Goal: Transaction & Acquisition: Purchase product/service

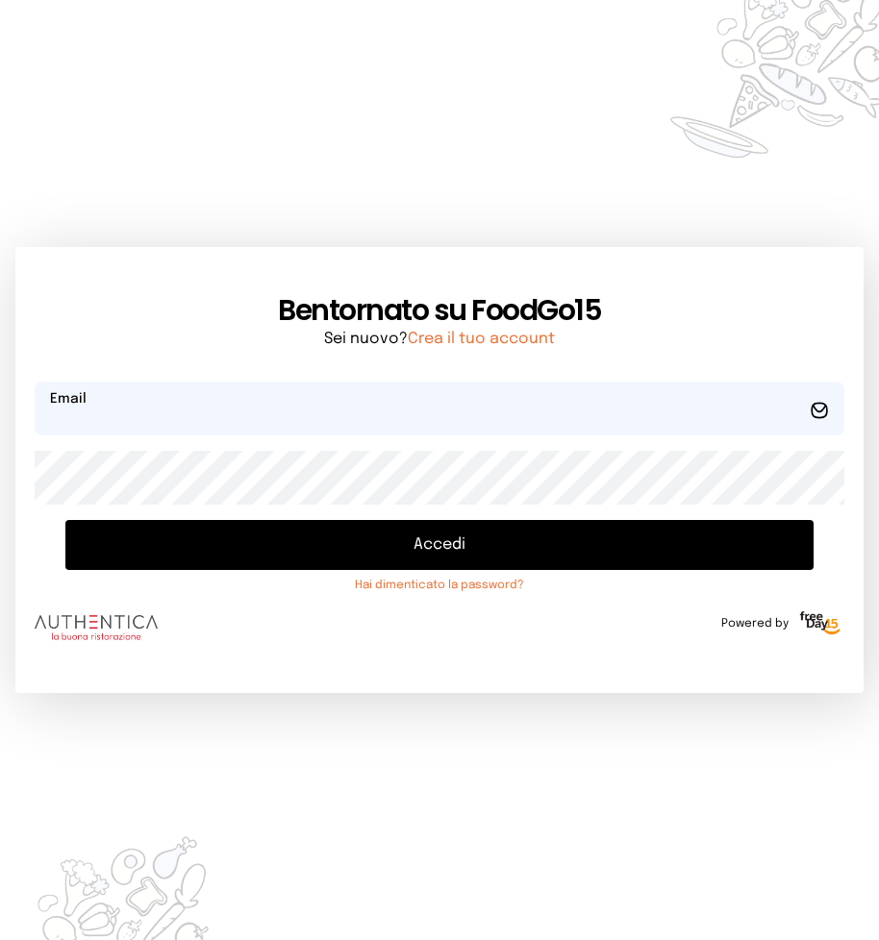
type input "**********"
click at [412, 541] on button "Accedi" at bounding box center [439, 545] width 748 height 50
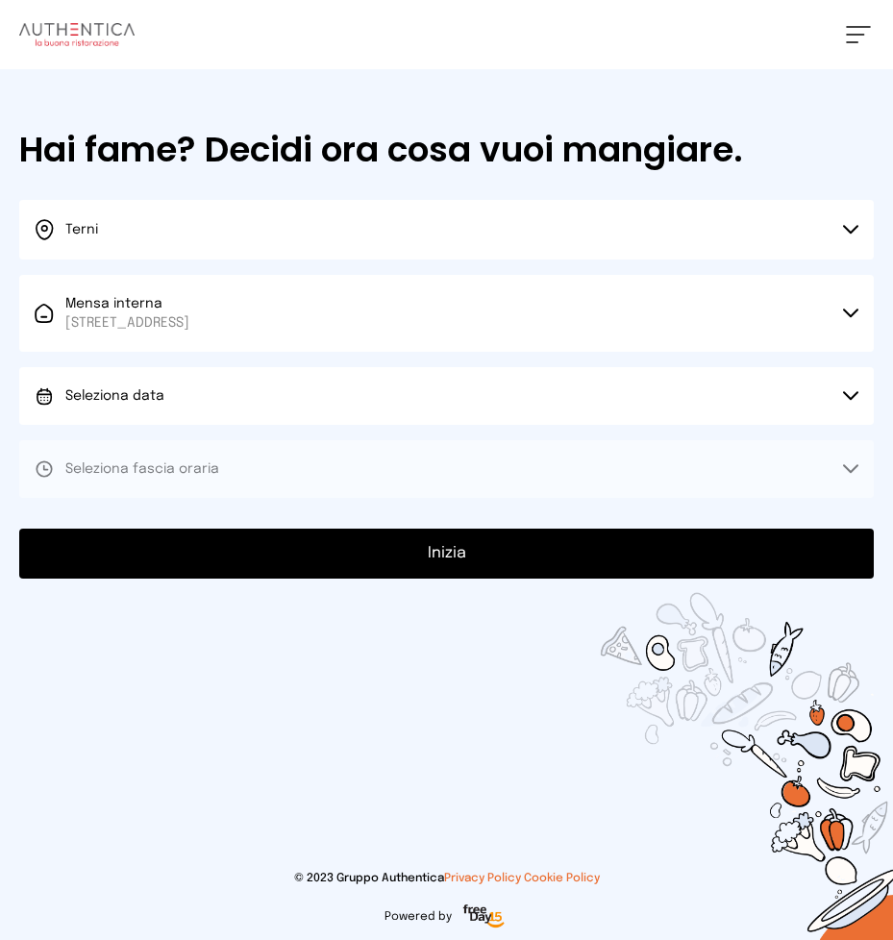
drag, startPoint x: 848, startPoint y: 392, endPoint x: 624, endPoint y: 310, distance: 238.8
click at [846, 391] on icon at bounding box center [850, 396] width 15 height 10
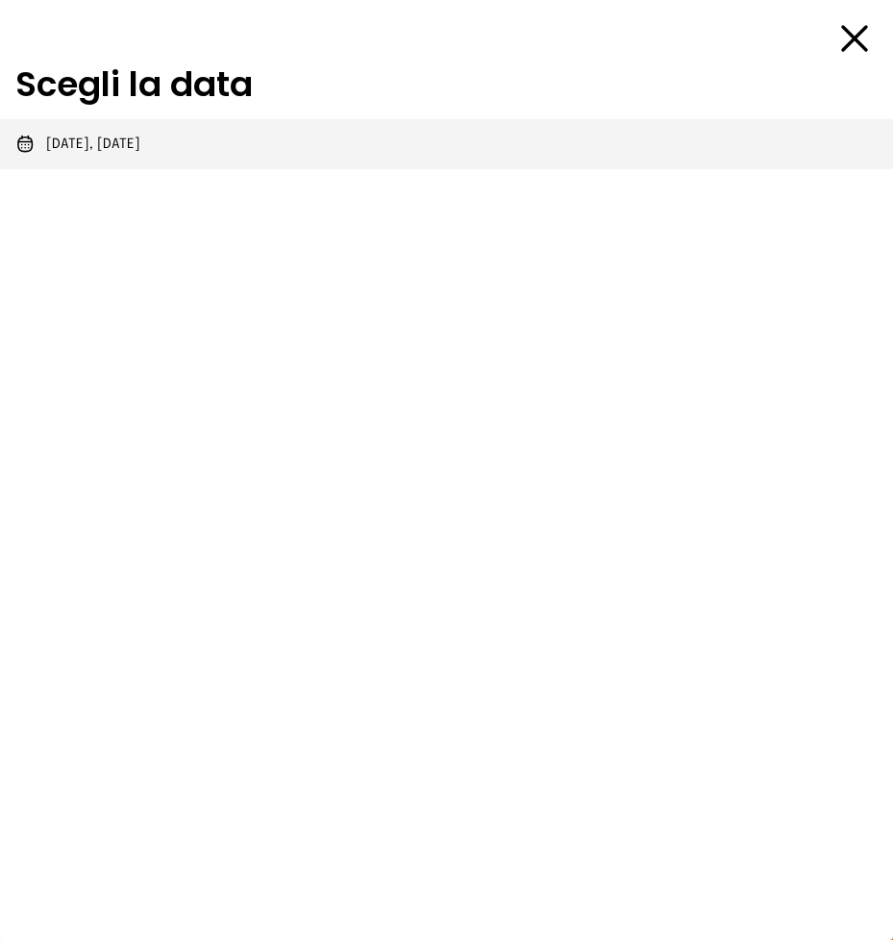
click at [110, 143] on span "[DATE], [DATE]" at bounding box center [93, 144] width 94 height 19
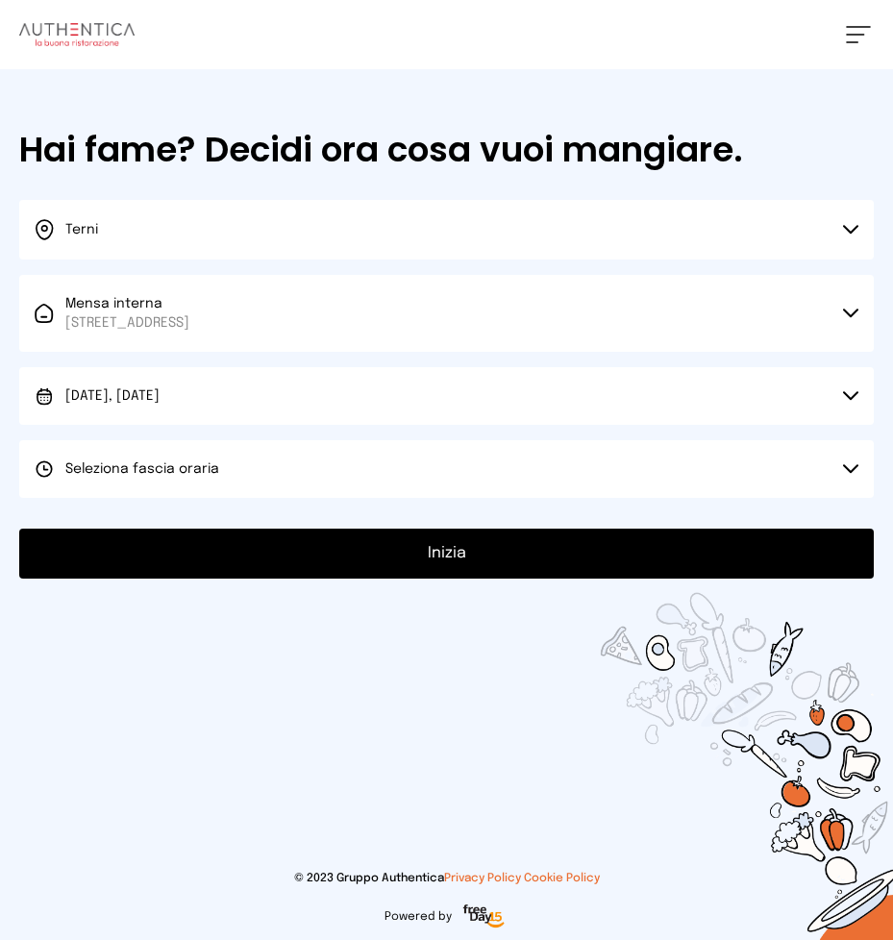
click at [853, 468] on icon at bounding box center [850, 469] width 15 height 10
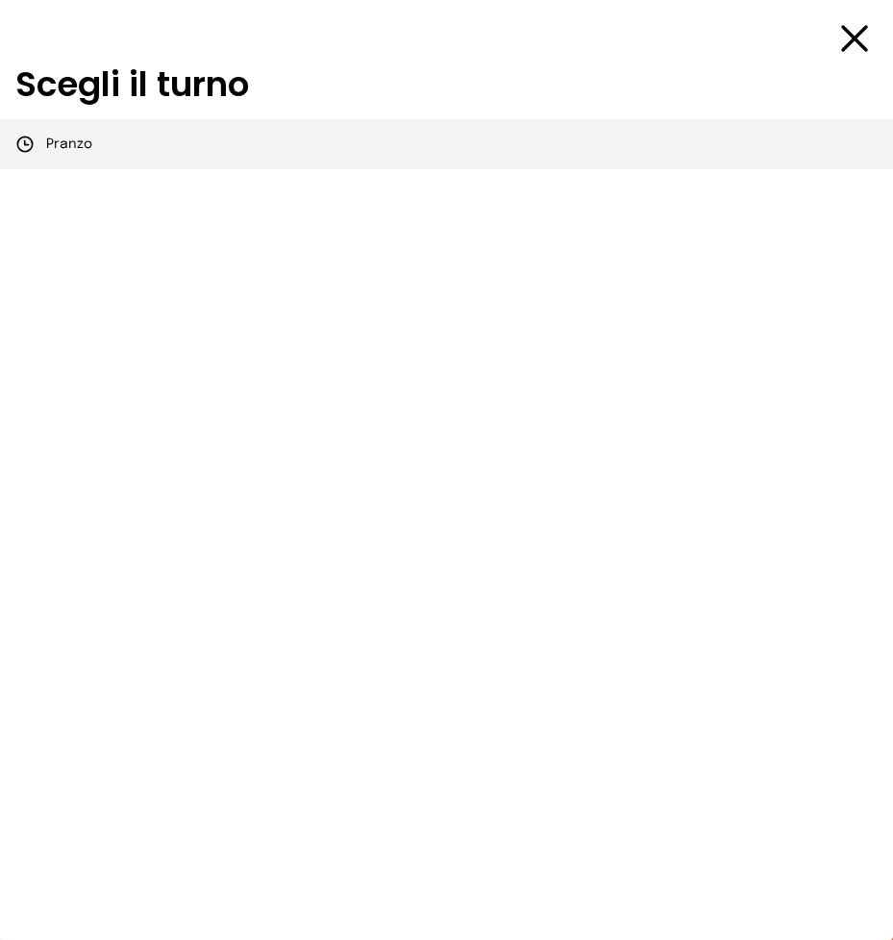
click at [58, 142] on span "Pranzo" at bounding box center [69, 144] width 46 height 19
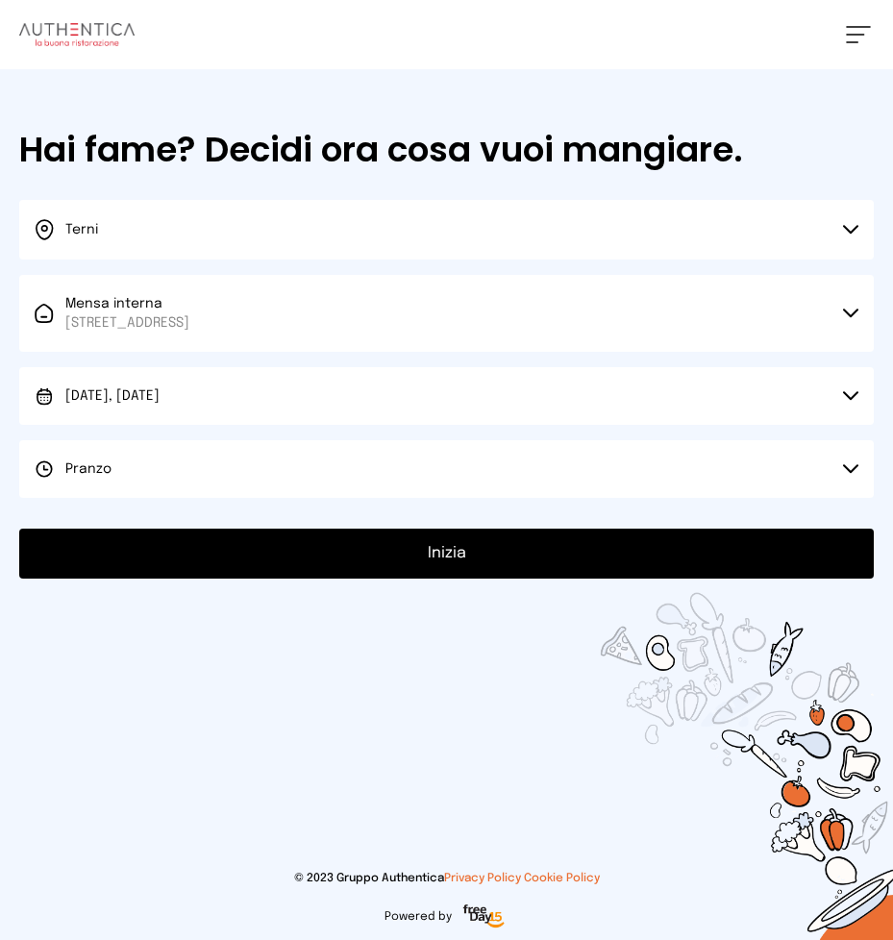
click at [456, 547] on button "Inizia" at bounding box center [446, 554] width 855 height 50
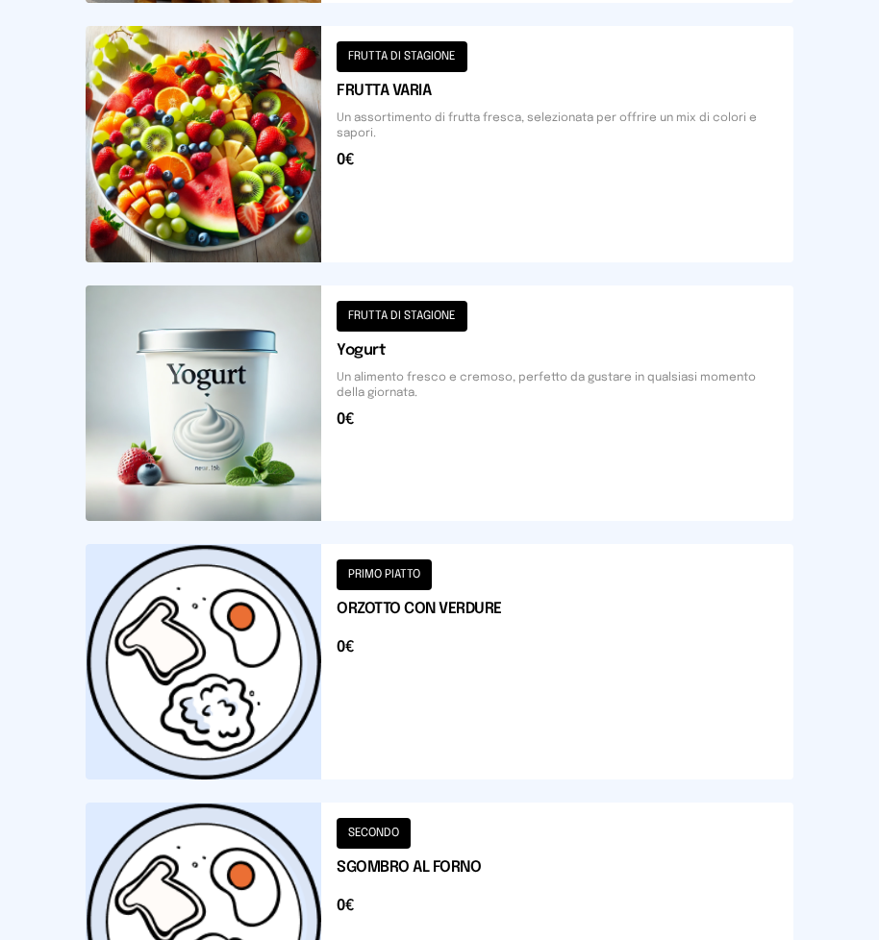
scroll to position [2175, 0]
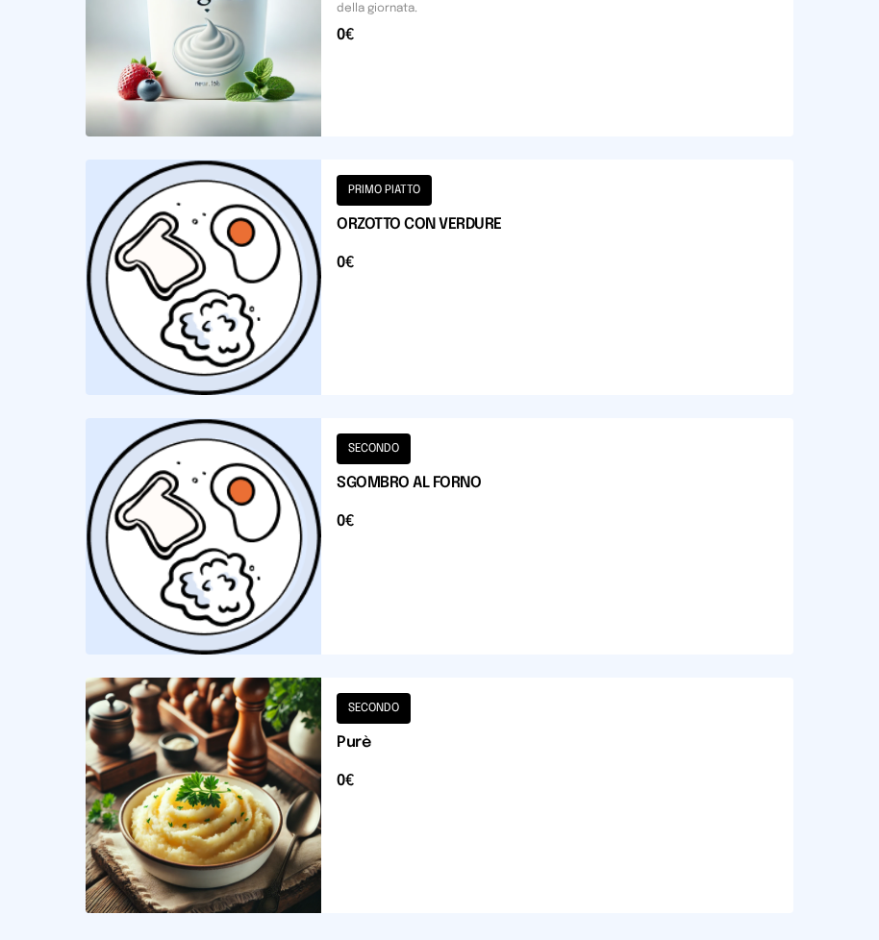
click at [418, 491] on button at bounding box center [440, 536] width 708 height 236
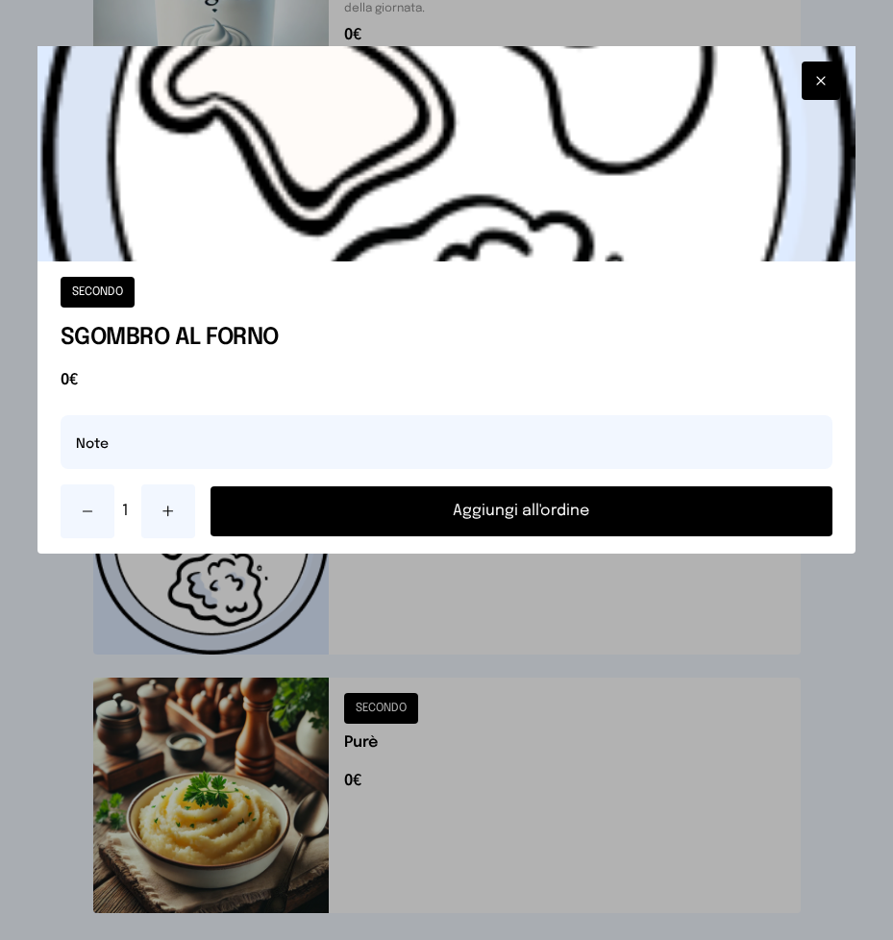
click at [487, 505] on button "Aggiungi all'ordine" at bounding box center [522, 512] width 623 height 50
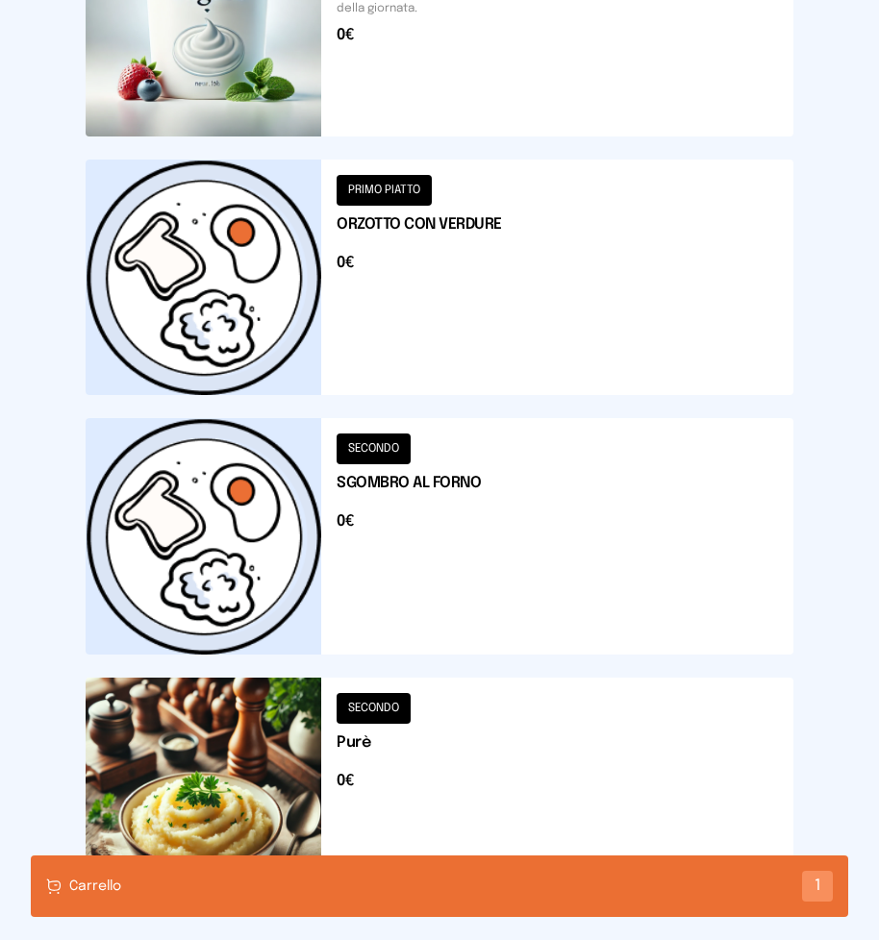
click at [438, 759] on button at bounding box center [440, 796] width 708 height 236
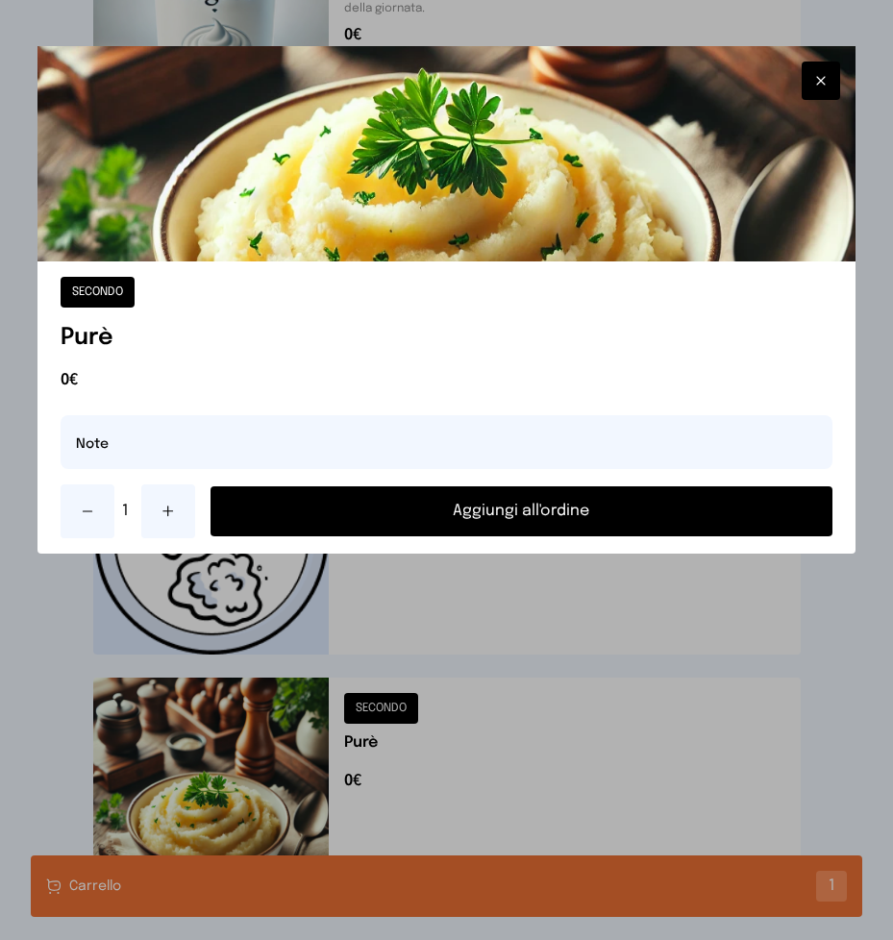
click at [485, 517] on button "Aggiungi all'ordine" at bounding box center [522, 512] width 623 height 50
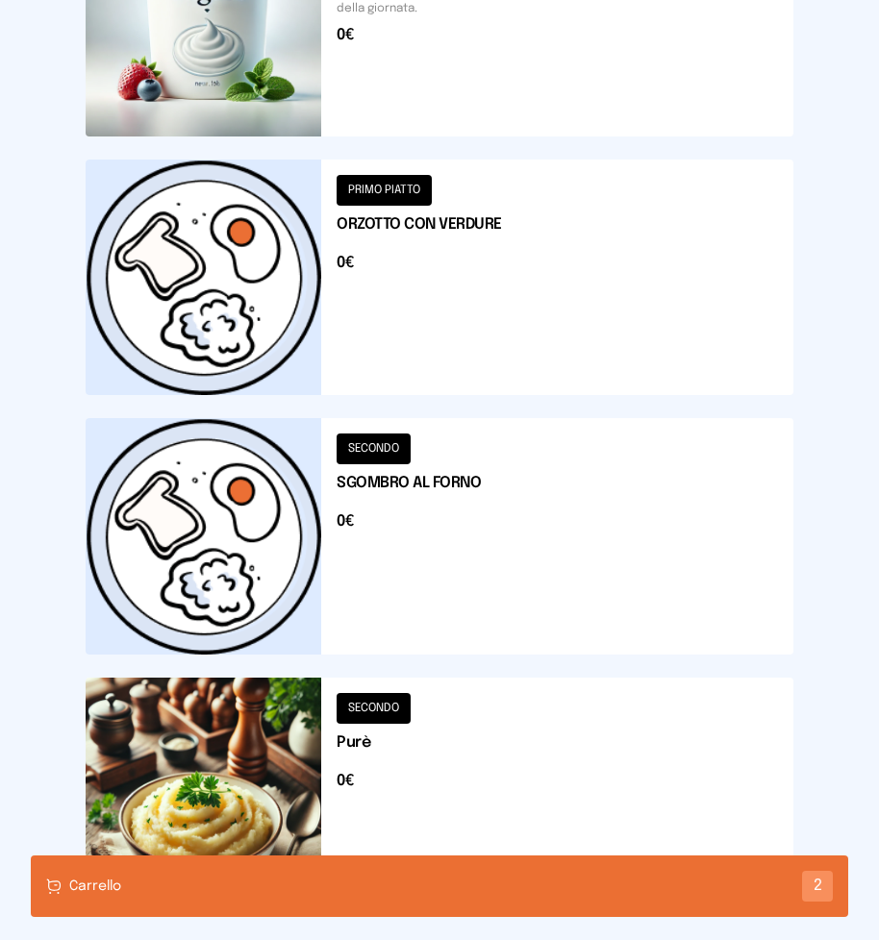
click at [442, 274] on button at bounding box center [440, 278] width 708 height 236
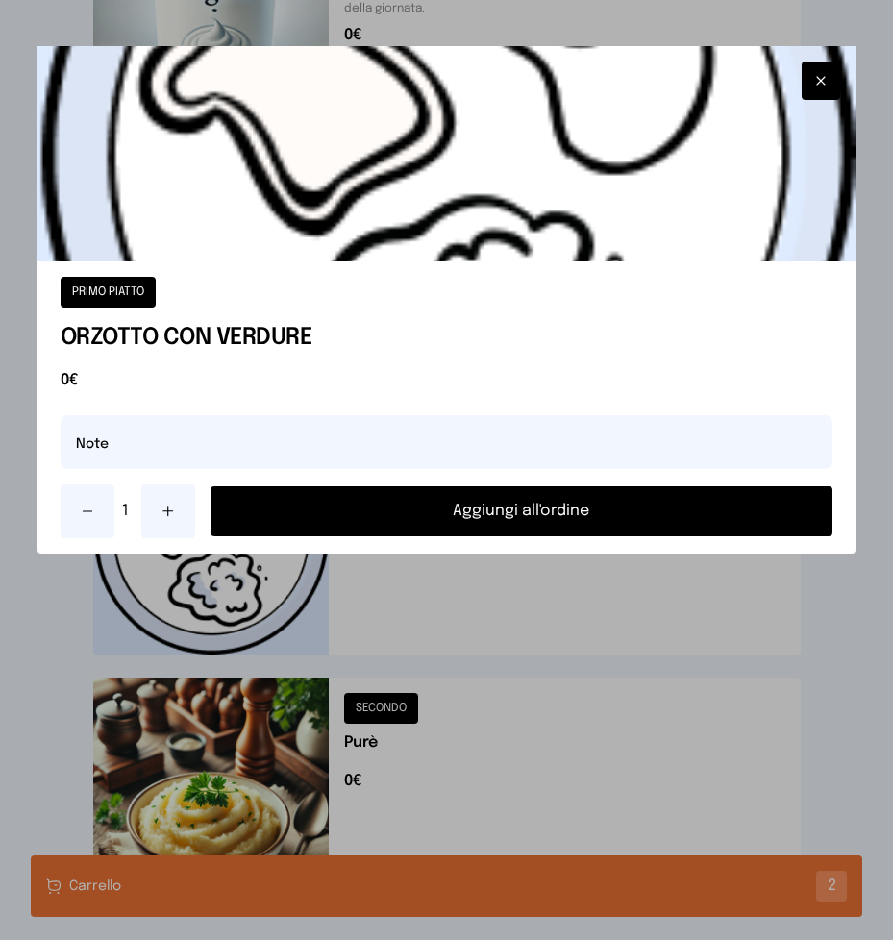
click at [504, 512] on button "Aggiungi all'ordine" at bounding box center [522, 512] width 623 height 50
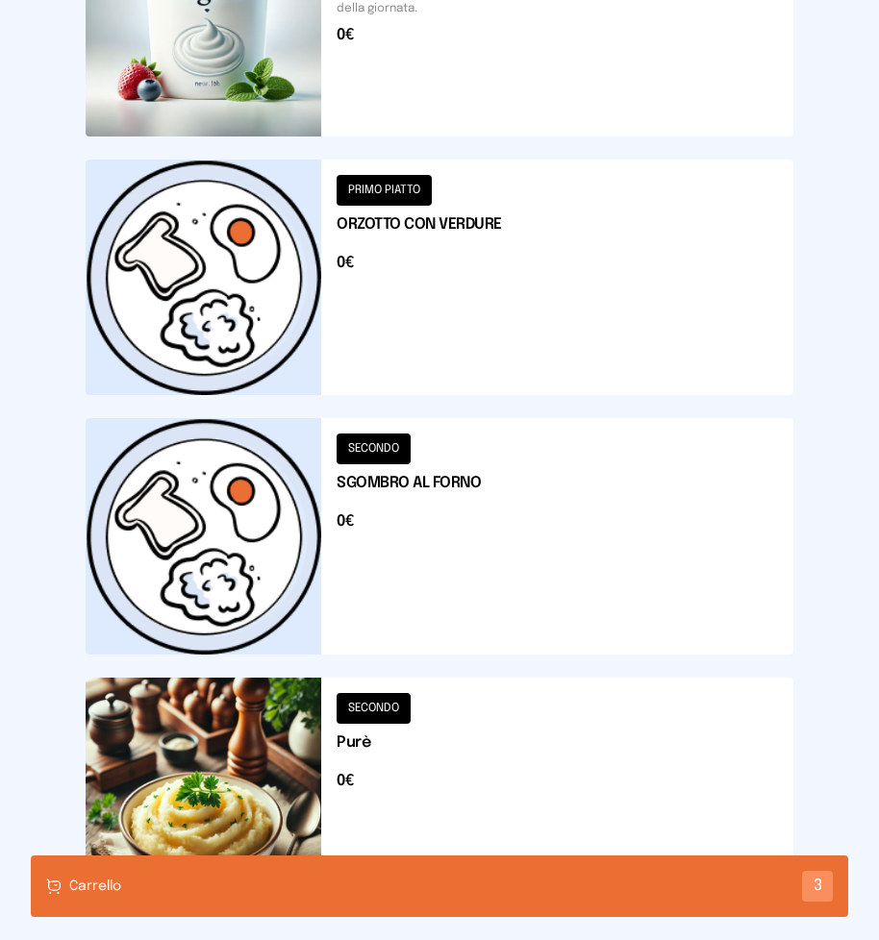
click at [372, 887] on div "Carrello 3" at bounding box center [439, 887] width 817 height 62
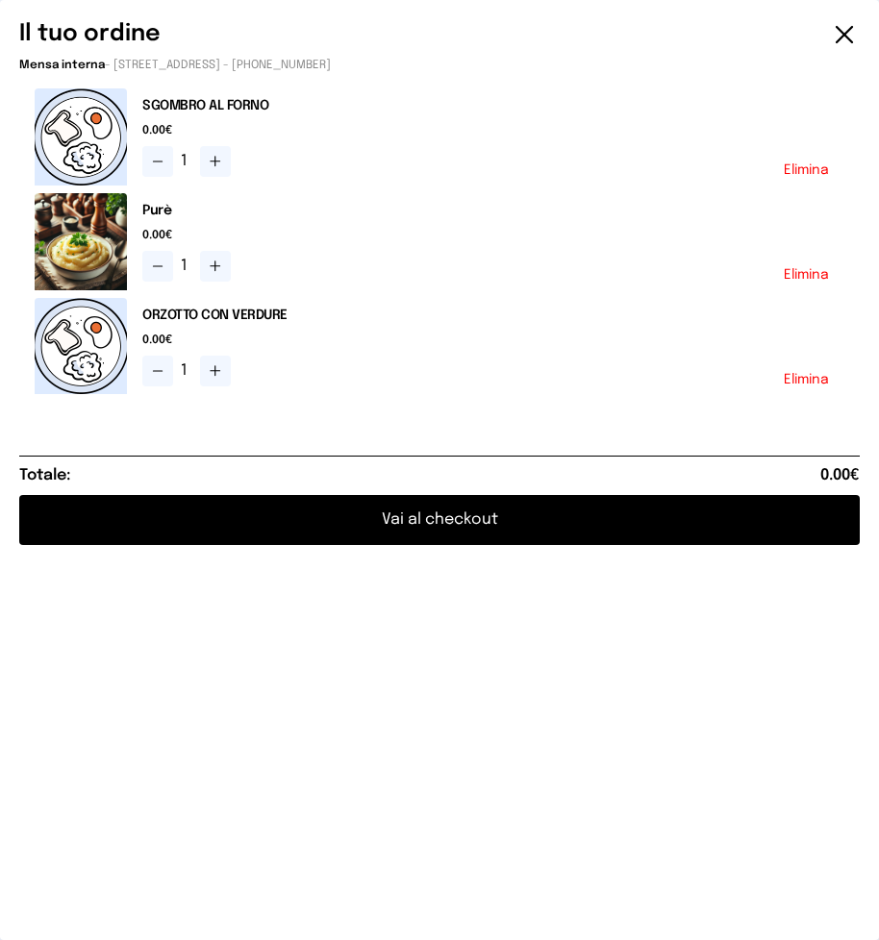
click at [464, 516] on button "Vai al checkout" at bounding box center [439, 520] width 840 height 50
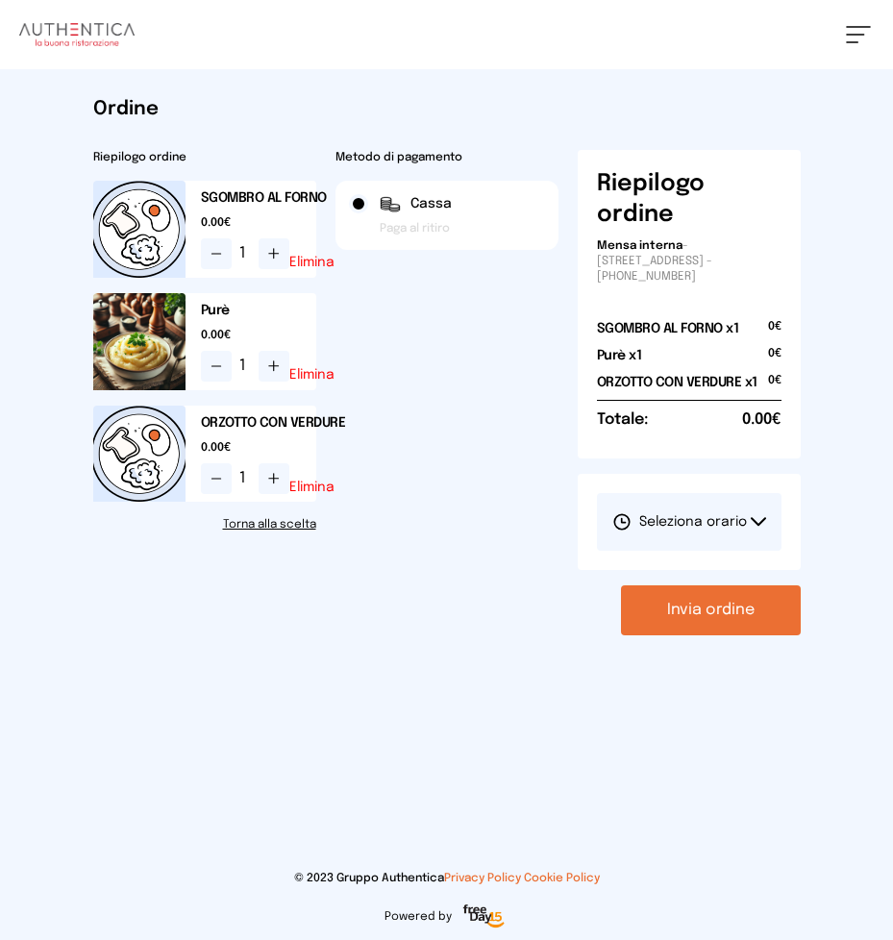
click at [761, 517] on icon at bounding box center [758, 522] width 15 height 10
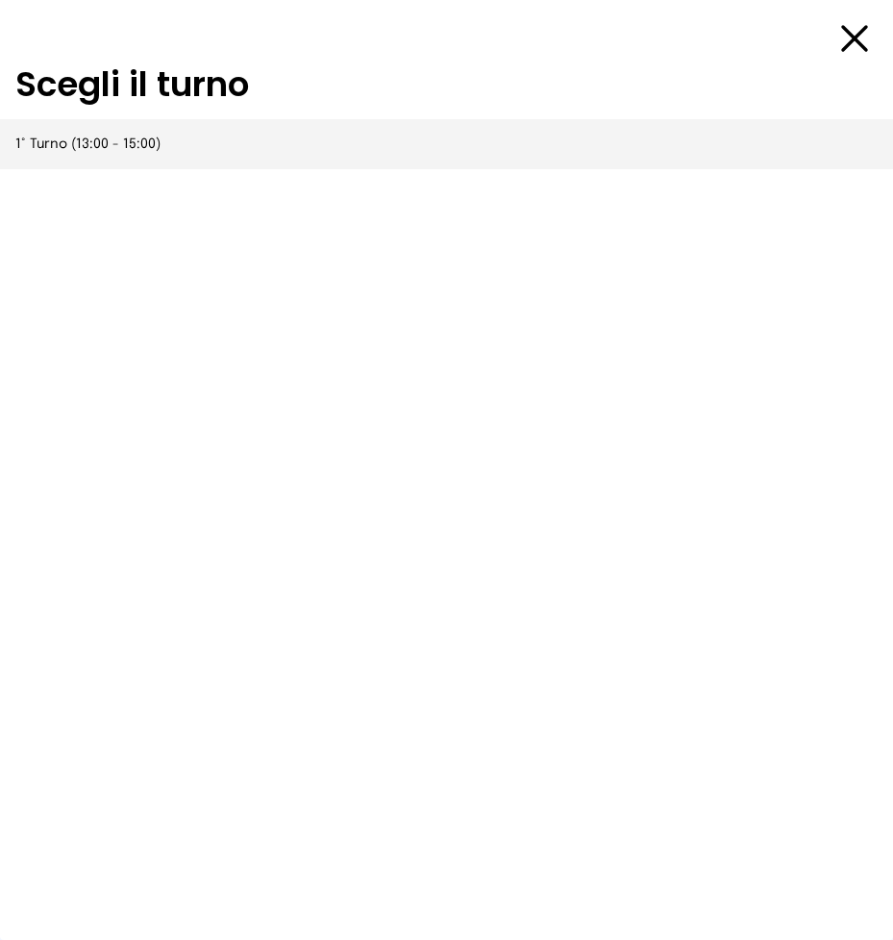
click at [77, 152] on span "1° Turno (13:00 - 15:00)" at bounding box center [87, 144] width 145 height 19
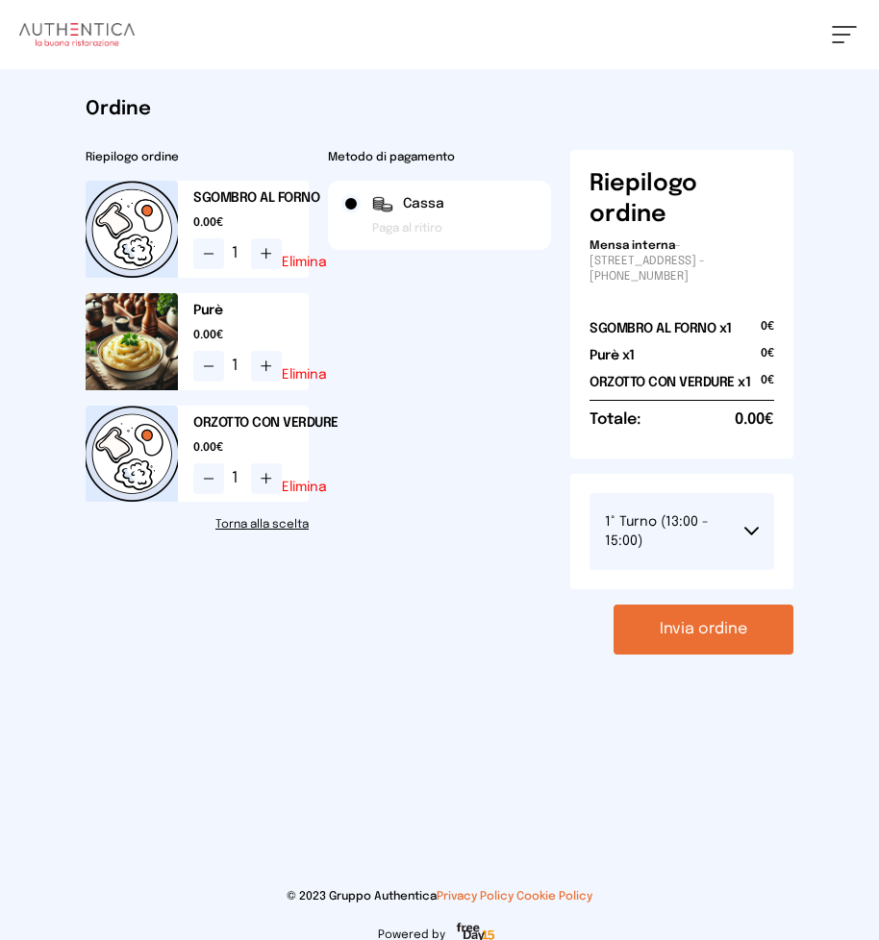
click at [695, 637] on button "Invia ordine" at bounding box center [703, 630] width 180 height 50
